Goal: Information Seeking & Learning: Check status

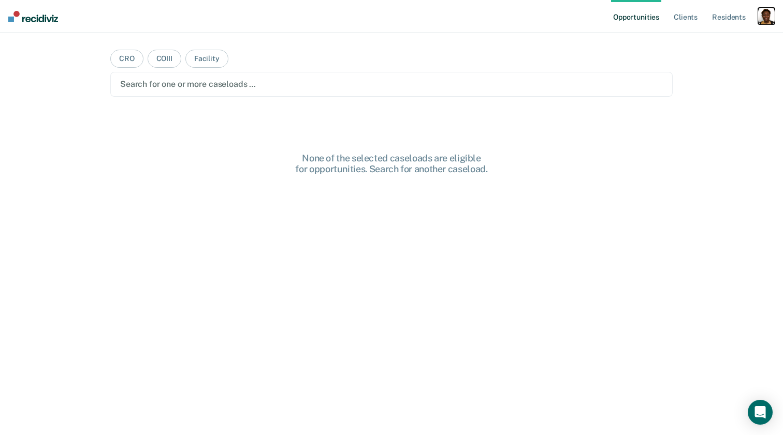
click at [769, 19] on div "button" at bounding box center [766, 16] width 17 height 17
click at [701, 40] on link "Profile" at bounding box center [724, 42] width 83 height 9
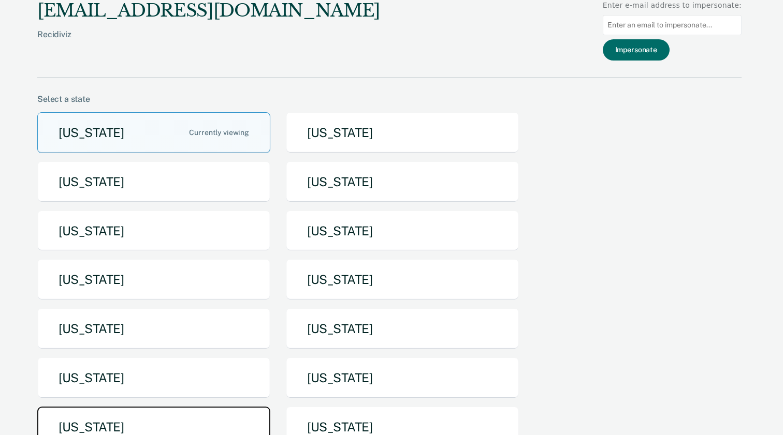
click at [142, 420] on button "[US_STATE]" at bounding box center [153, 427] width 233 height 41
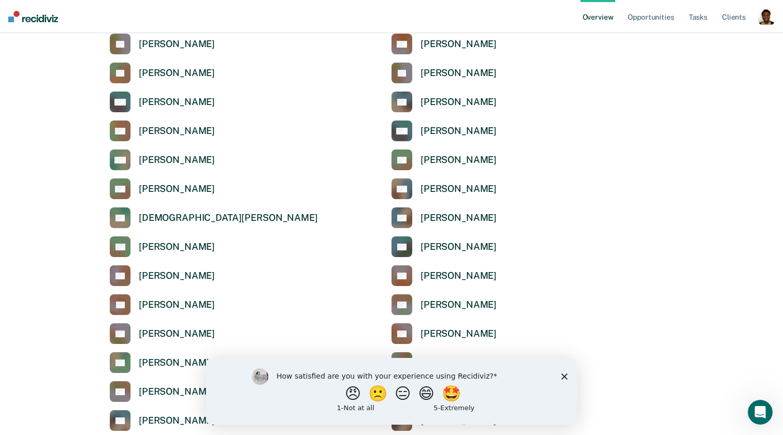
scroll to position [2069, 0]
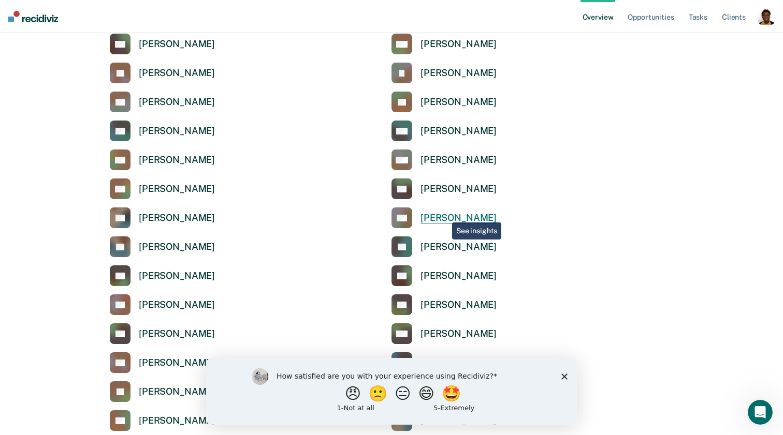
click at [444, 214] on div "[PERSON_NAME]" at bounding box center [458, 218] width 76 height 12
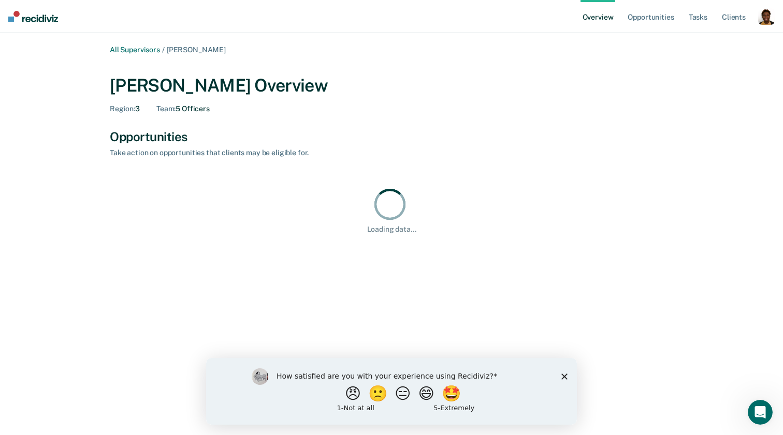
click at [566, 377] on polygon "Close survey" at bounding box center [564, 376] width 6 height 6
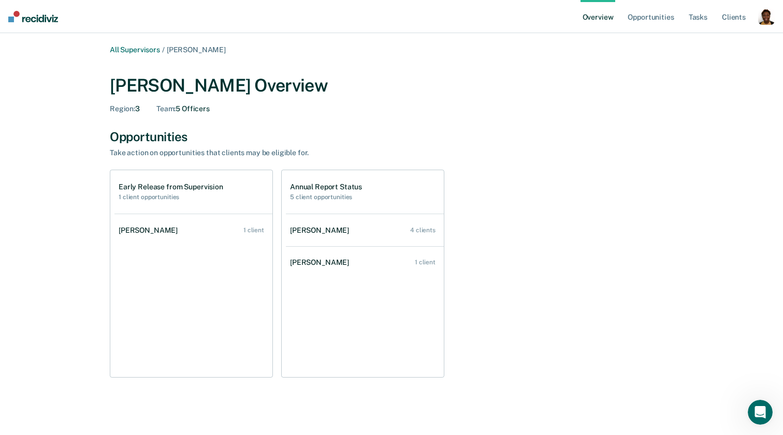
click at [577, 148] on div "Opportunities Take action on opportunities that clients may be eligible for." at bounding box center [391, 143] width 563 height 28
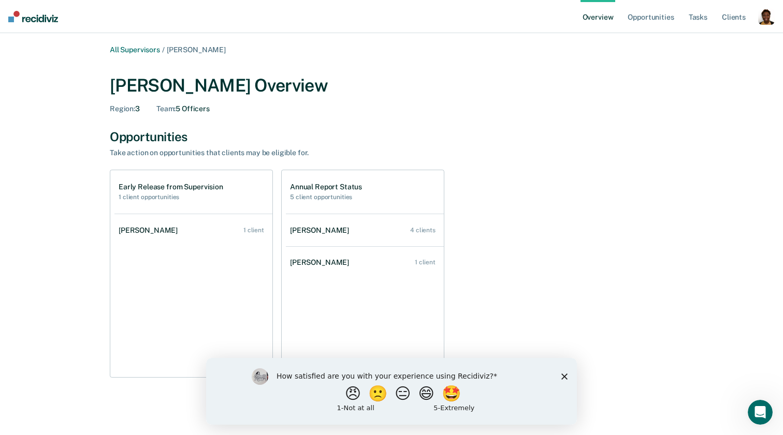
click at [564, 377] on polygon "Close survey" at bounding box center [564, 376] width 6 height 6
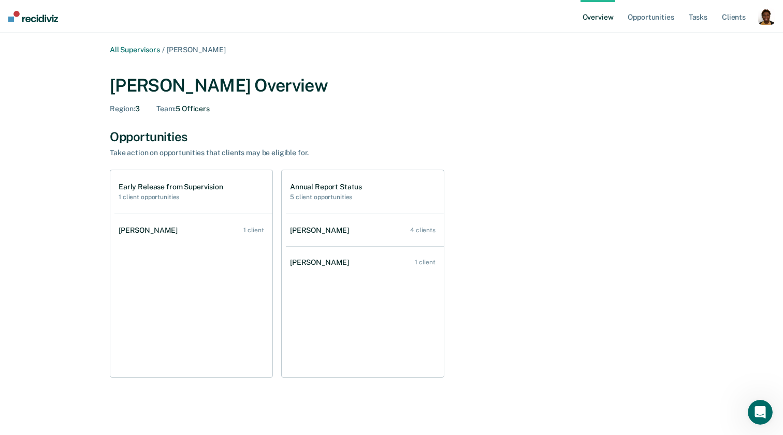
scroll to position [5, 0]
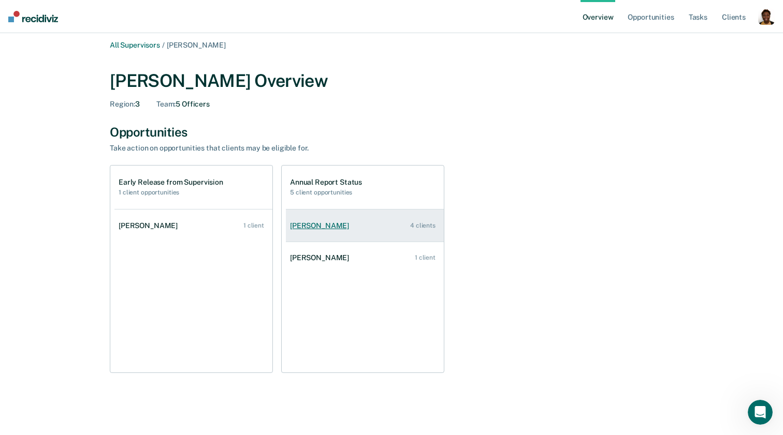
click at [316, 226] on div "[PERSON_NAME]" at bounding box center [321, 226] width 63 height 9
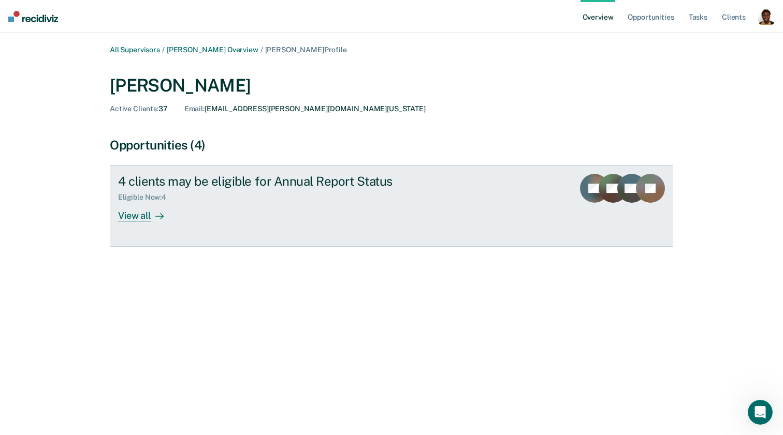
click at [156, 221] on div at bounding box center [157, 216] width 12 height 12
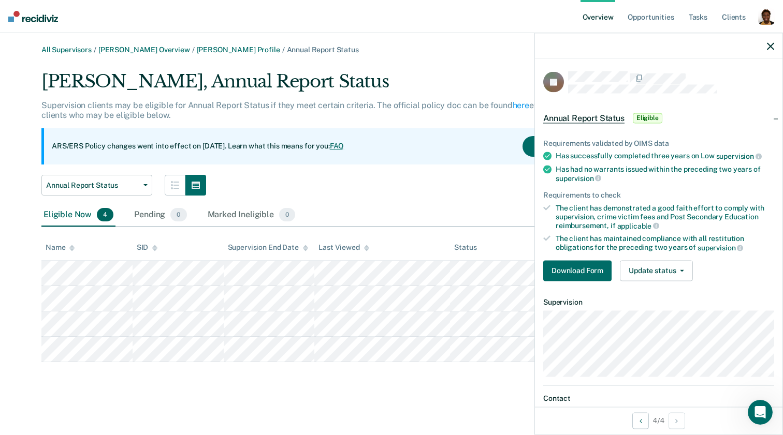
click at [775, 47] on div at bounding box center [658, 46] width 247 height 26
click at [780, 45] on div at bounding box center [658, 46] width 247 height 26
click at [774, 45] on div at bounding box center [658, 46] width 247 height 26
click at [771, 47] on icon "button" at bounding box center [770, 45] width 7 height 7
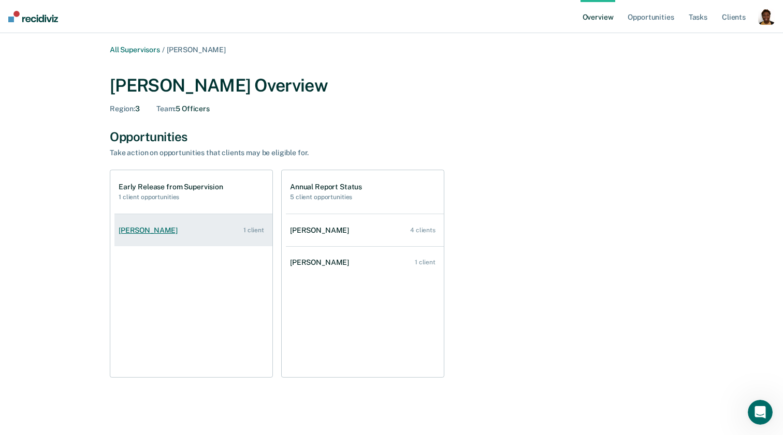
click at [157, 225] on link "[PERSON_NAME] 1 client" at bounding box center [193, 231] width 158 height 30
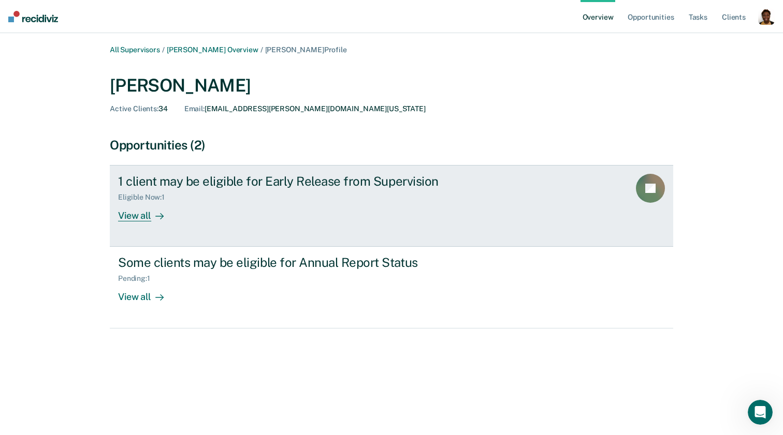
click at [151, 222] on link "1 client may be eligible for Early Release from Supervision Eligible Now : 1 Vi…" at bounding box center [391, 206] width 563 height 82
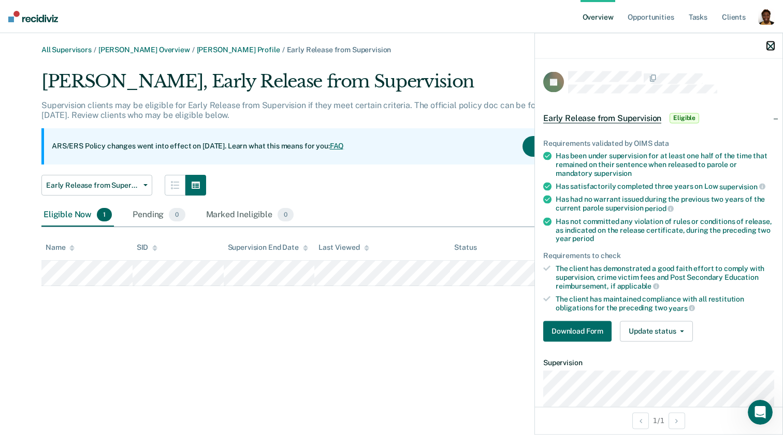
click at [769, 42] on icon "button" at bounding box center [770, 45] width 7 height 7
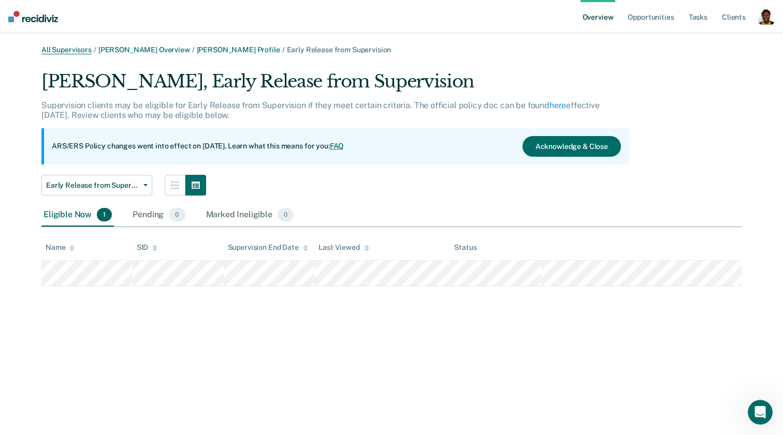
click at [66, 50] on link "All Supervisors" at bounding box center [66, 50] width 50 height 9
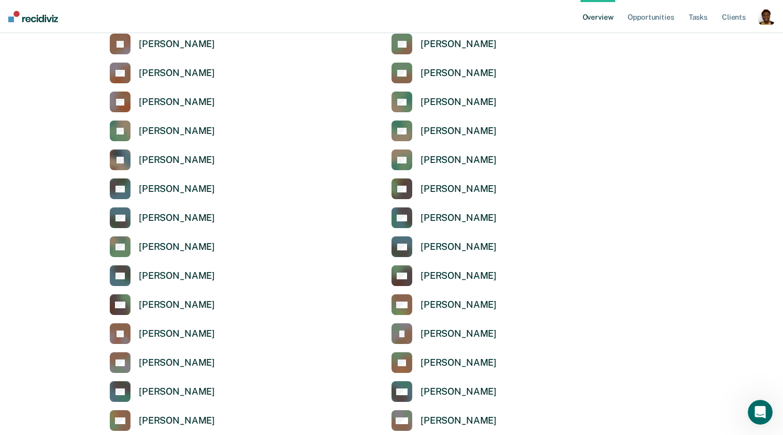
scroll to position [2185, 0]
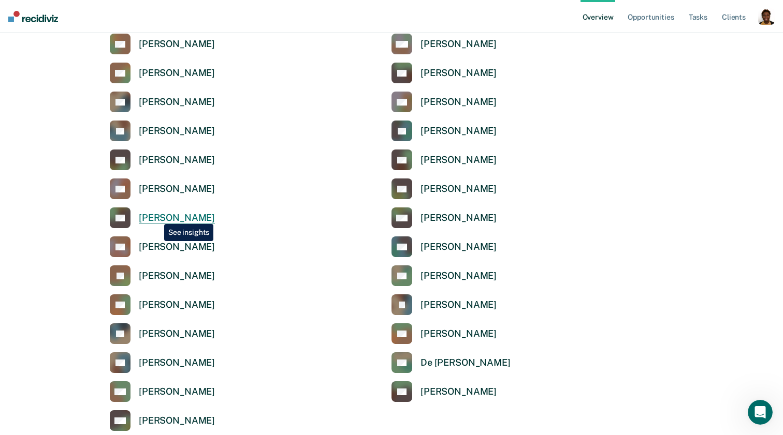
click at [156, 216] on div "[PERSON_NAME]" at bounding box center [177, 218] width 76 height 12
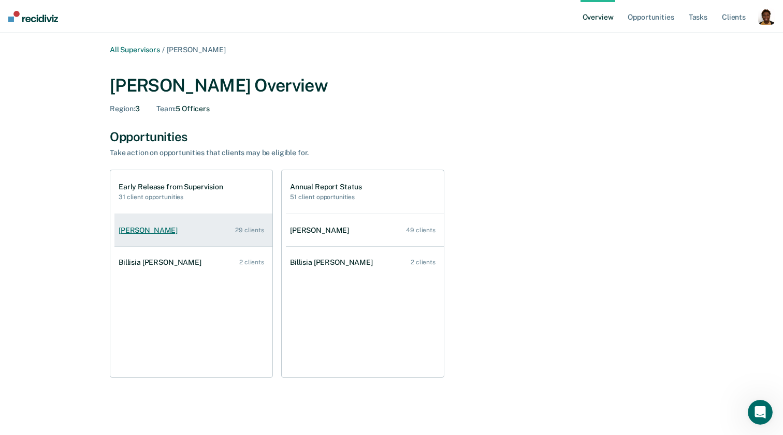
click at [137, 230] on div "[PERSON_NAME]" at bounding box center [150, 230] width 63 height 9
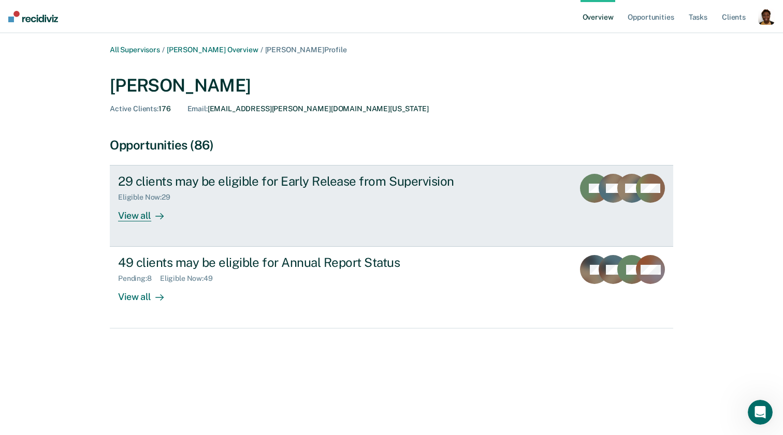
click at [151, 226] on link "29 clients may be eligible for Early Release from Supervision Eligible Now : 29…" at bounding box center [391, 206] width 563 height 82
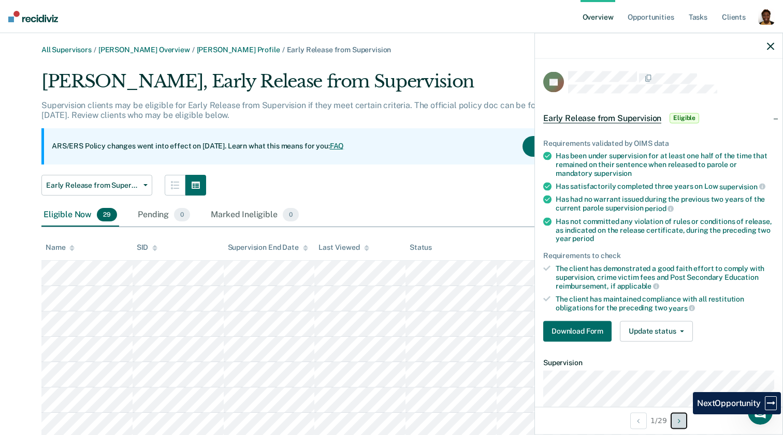
click at [682, 419] on button "Next Opportunity" at bounding box center [678, 421] width 17 height 17
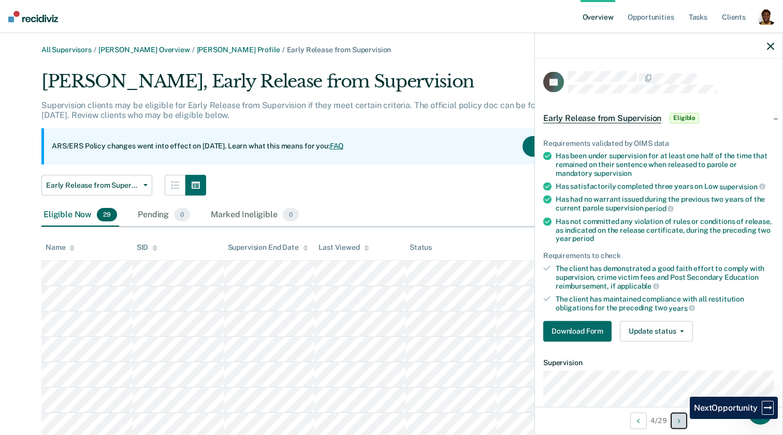
click at [682, 419] on button "Next Opportunity" at bounding box center [678, 421] width 17 height 17
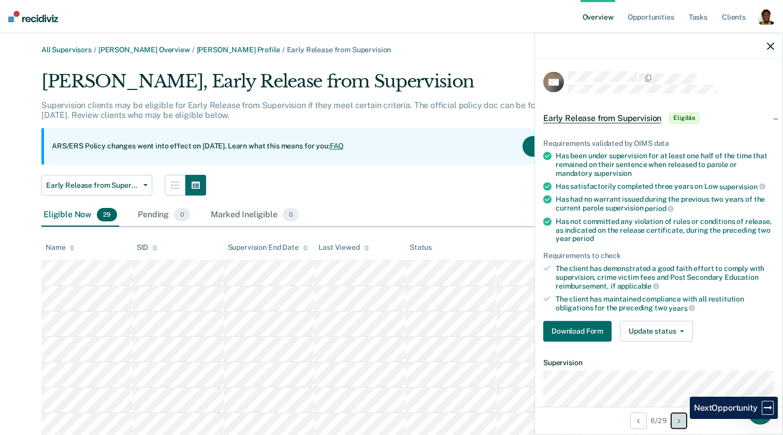
click at [682, 419] on button "Next Opportunity" at bounding box center [678, 421] width 17 height 17
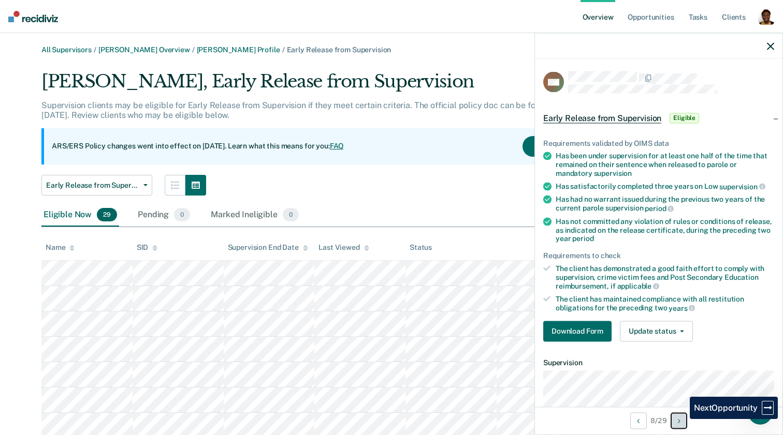
click at [682, 419] on button "Next Opportunity" at bounding box center [678, 421] width 17 height 17
click at [680, 419] on icon "Next Opportunity" at bounding box center [679, 420] width 3 height 7
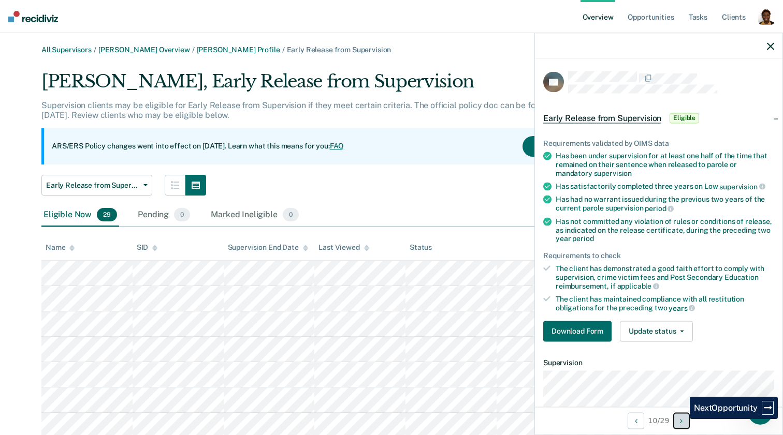
click at [682, 419] on icon "Next Opportunity" at bounding box center [681, 420] width 3 height 7
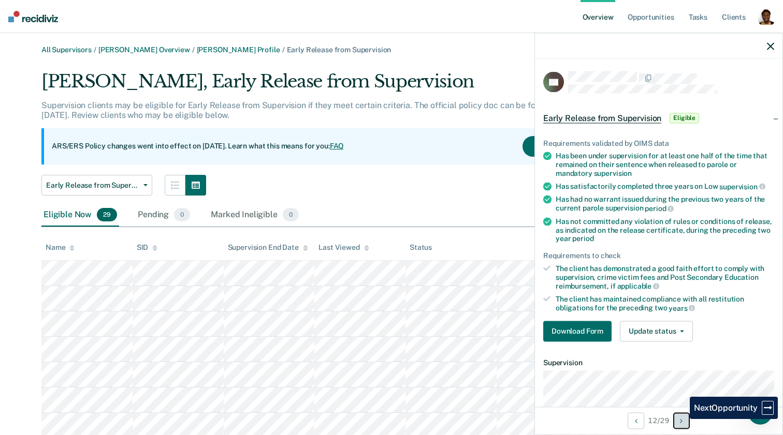
click at [682, 419] on icon "Next Opportunity" at bounding box center [681, 420] width 3 height 7
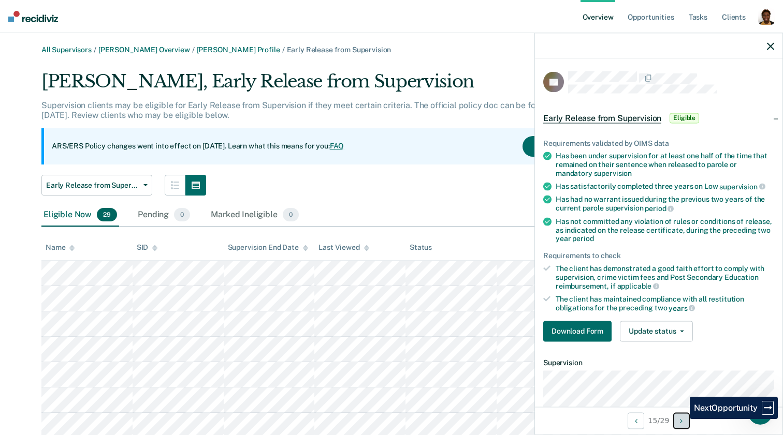
click at [682, 419] on icon "Next Opportunity" at bounding box center [681, 420] width 3 height 7
